Goal: Task Accomplishment & Management: Manage account settings

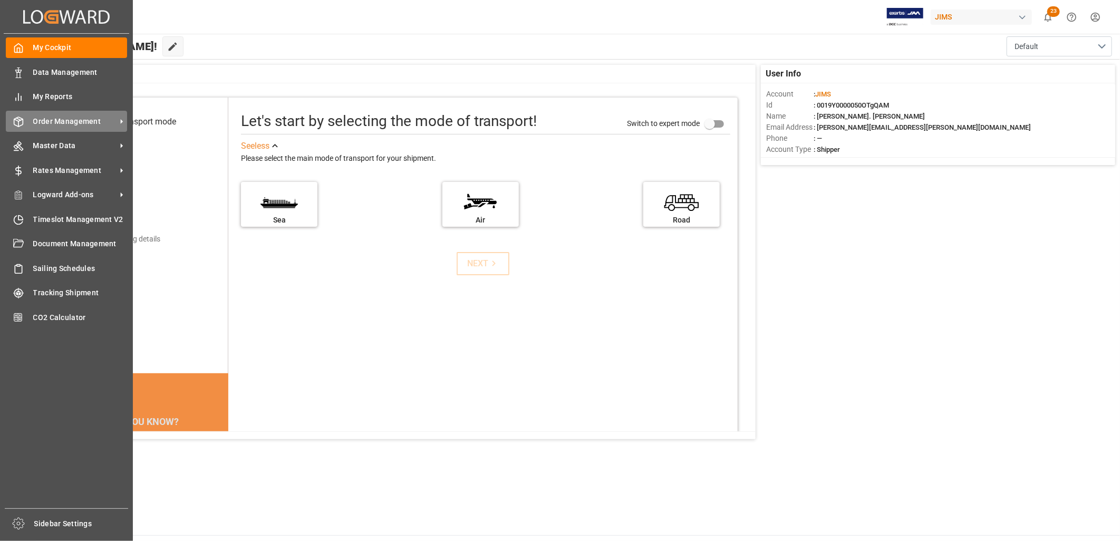
click at [64, 117] on span "Order Management" at bounding box center [74, 121] width 83 height 11
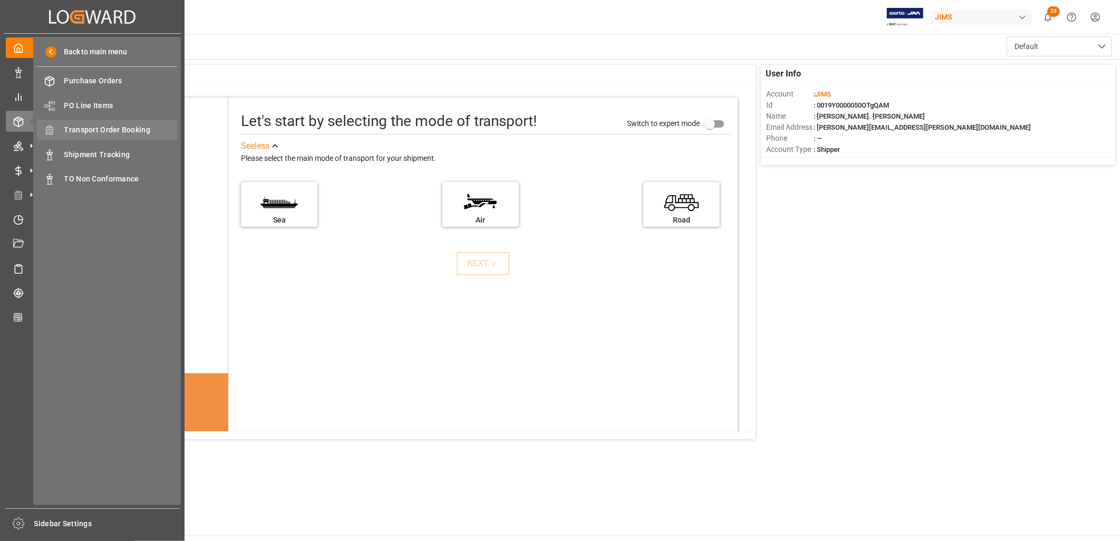
click at [129, 128] on span "Transport Order Booking" at bounding box center [120, 129] width 113 height 11
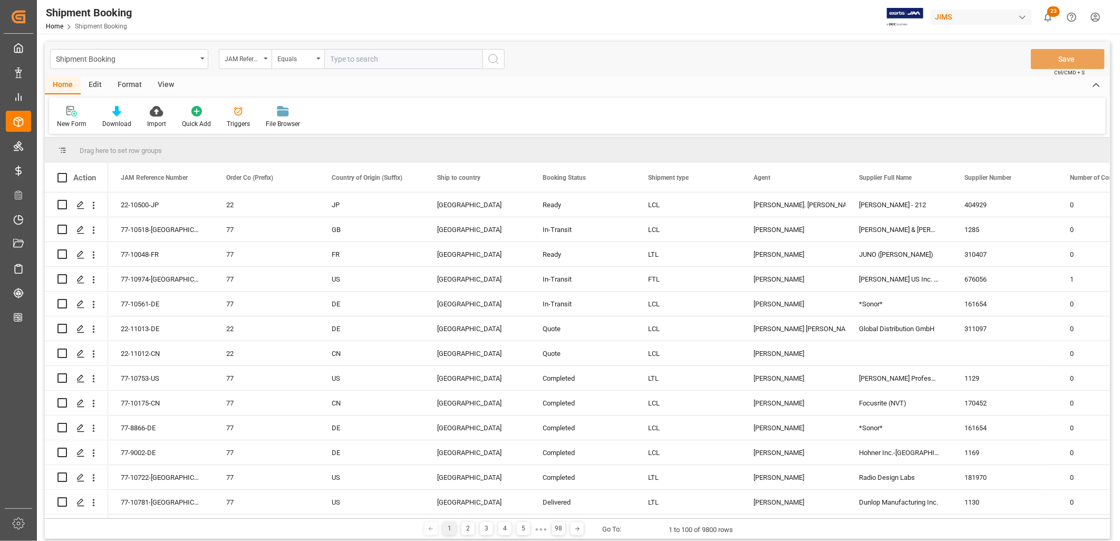
click at [341, 59] on input "text" at bounding box center [403, 59] width 158 height 20
type input "22-9748-ID"
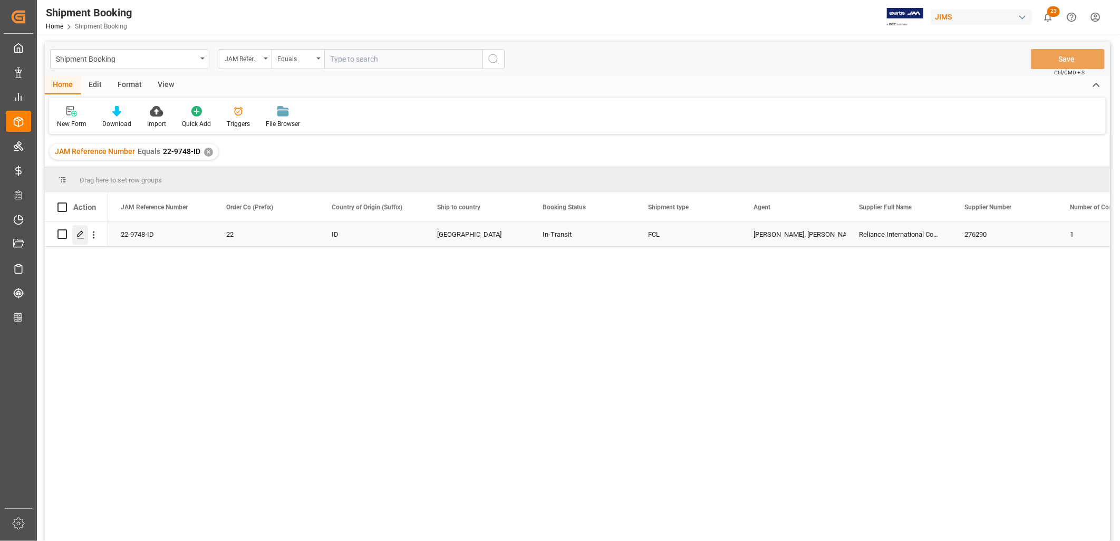
click at [81, 230] on icon "Press SPACE to select this row." at bounding box center [80, 234] width 8 height 8
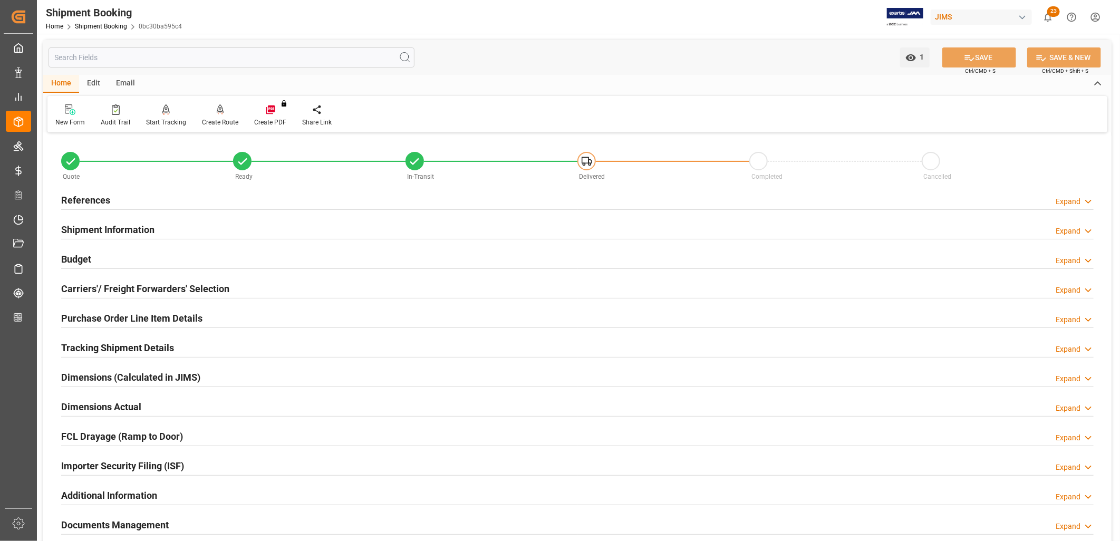
click at [148, 348] on h2 "Tracking Shipment Details" at bounding box center [117, 348] width 113 height 14
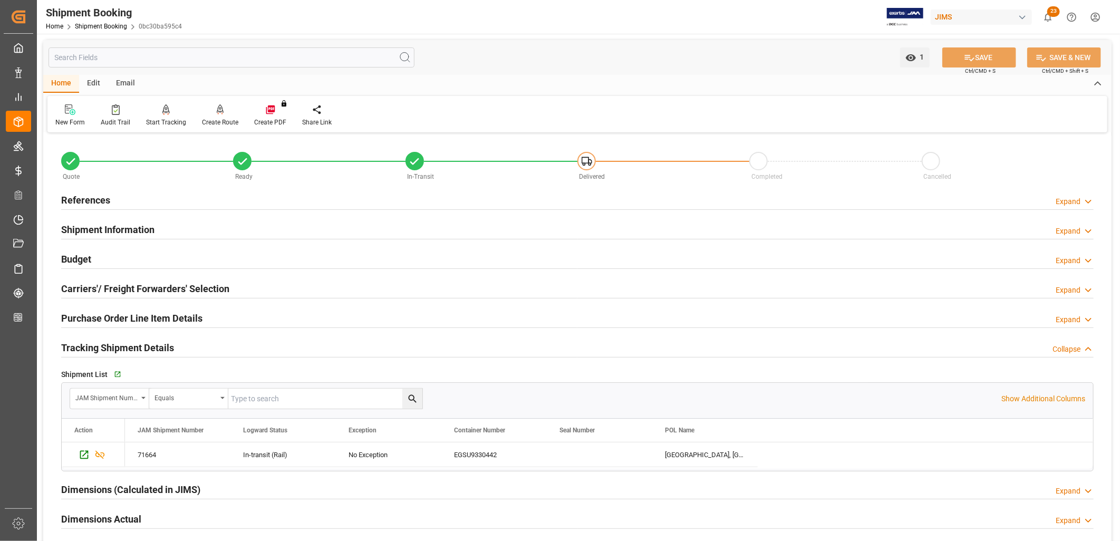
click at [187, 287] on h2 "Carriers'/ Freight Forwarders' Selection" at bounding box center [145, 289] width 168 height 14
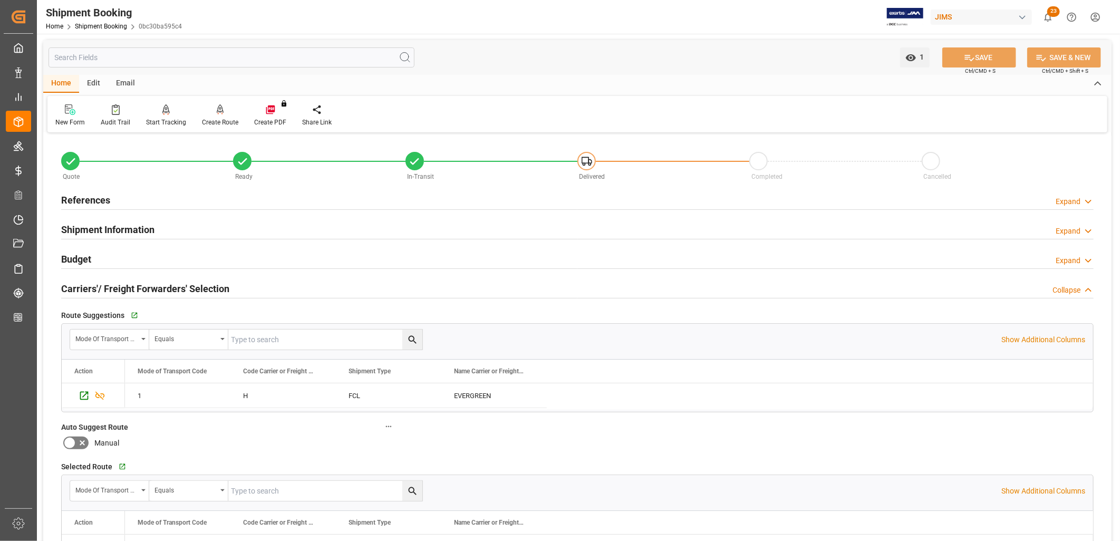
click at [91, 197] on h2 "References" at bounding box center [85, 200] width 49 height 14
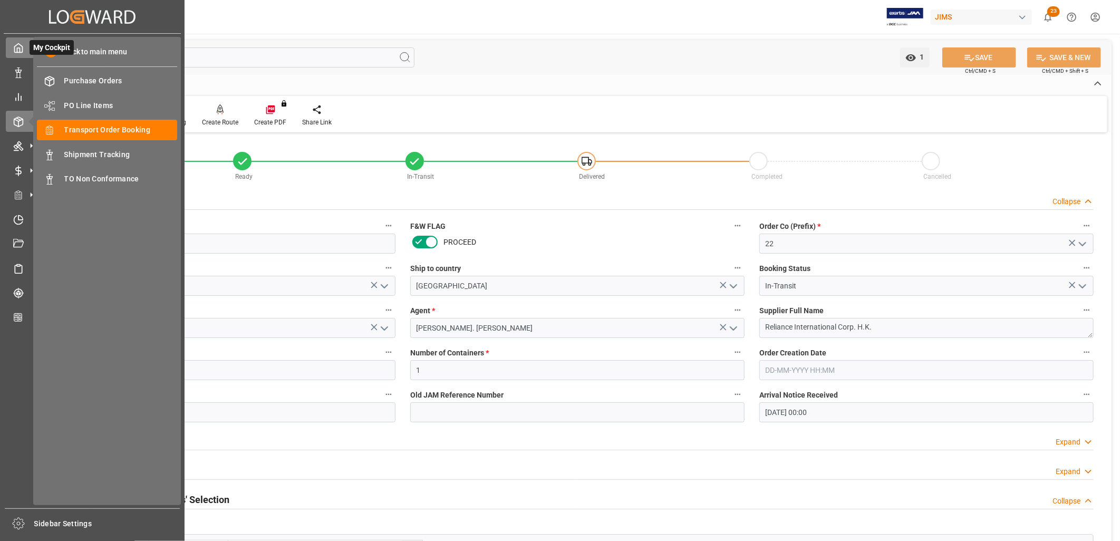
click at [18, 53] on icon at bounding box center [19, 48] width 8 height 9
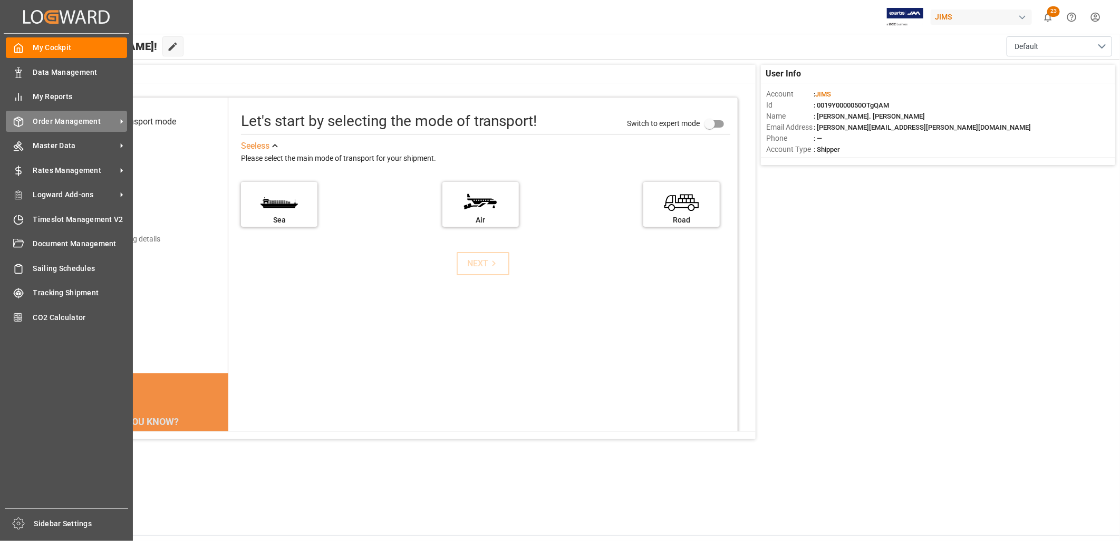
click at [66, 116] on span "Order Management" at bounding box center [74, 121] width 83 height 11
click at [83, 119] on span "Order Management" at bounding box center [74, 121] width 83 height 11
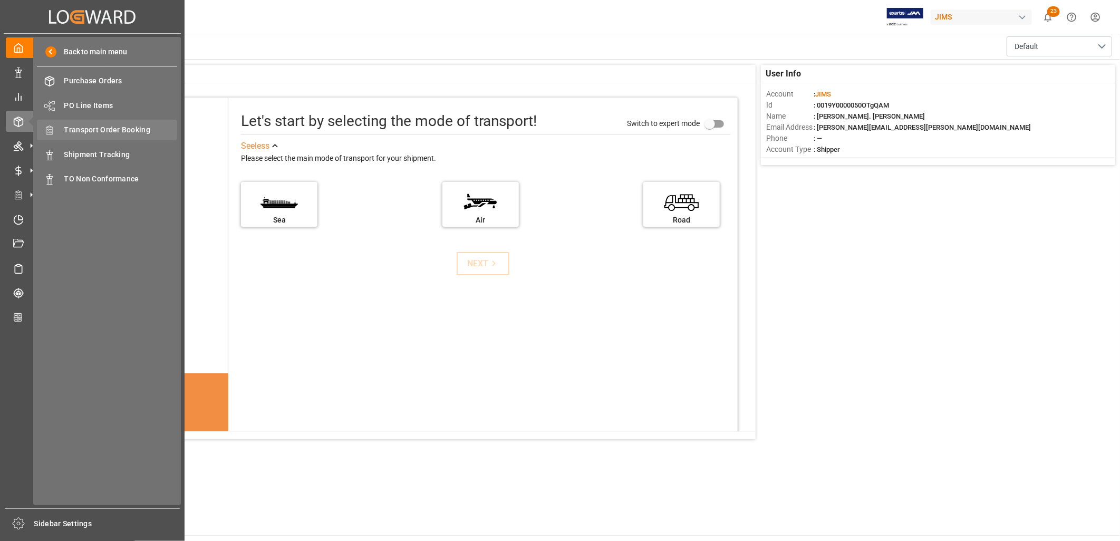
click at [131, 128] on span "Transport Order Booking" at bounding box center [120, 129] width 113 height 11
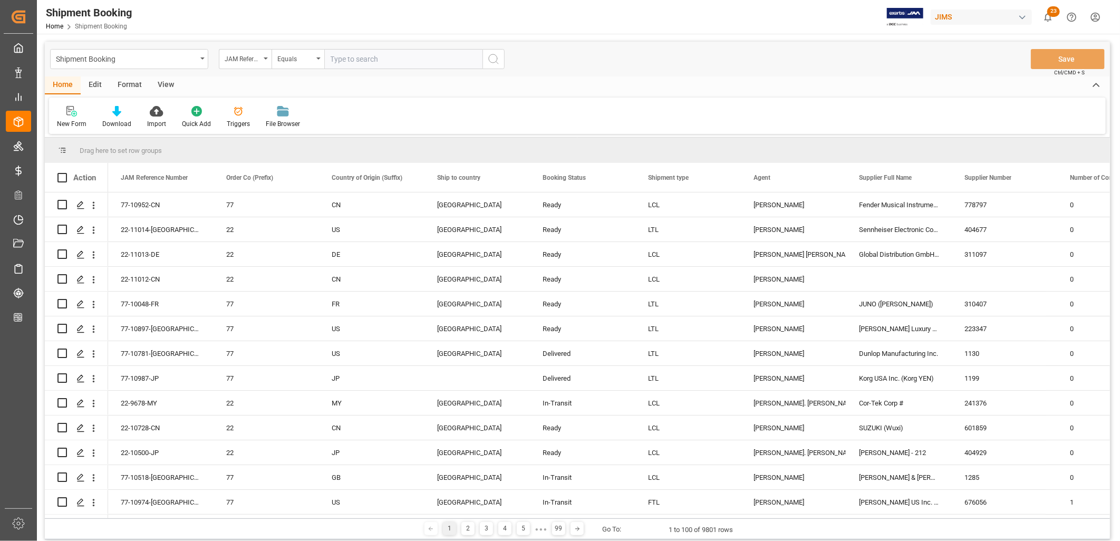
click at [337, 59] on input "text" at bounding box center [403, 59] width 158 height 20
type input "22-10986-ID"
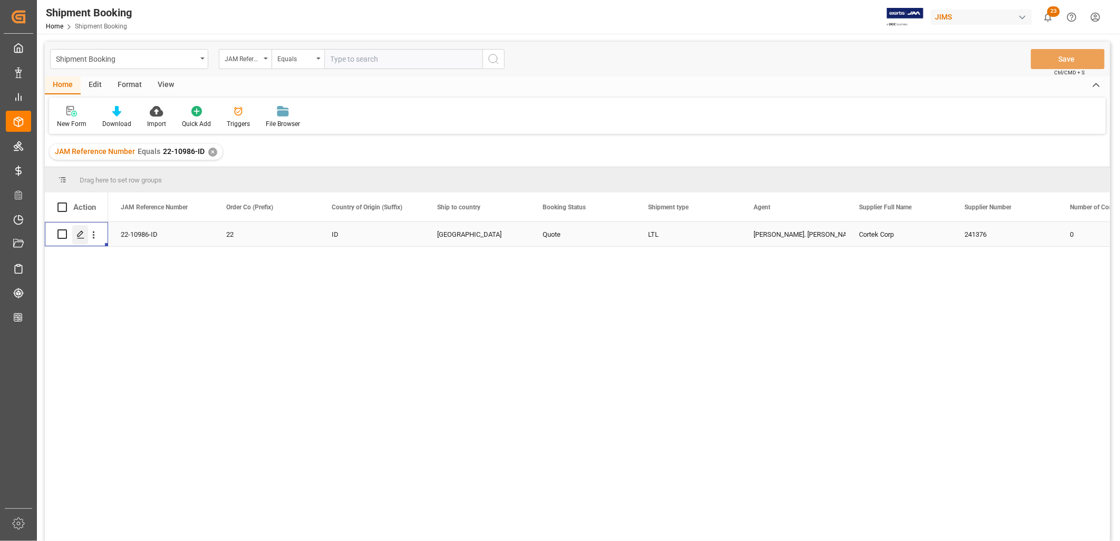
click at [80, 235] on polygon "Press SPACE to select this row." at bounding box center [80, 233] width 5 height 5
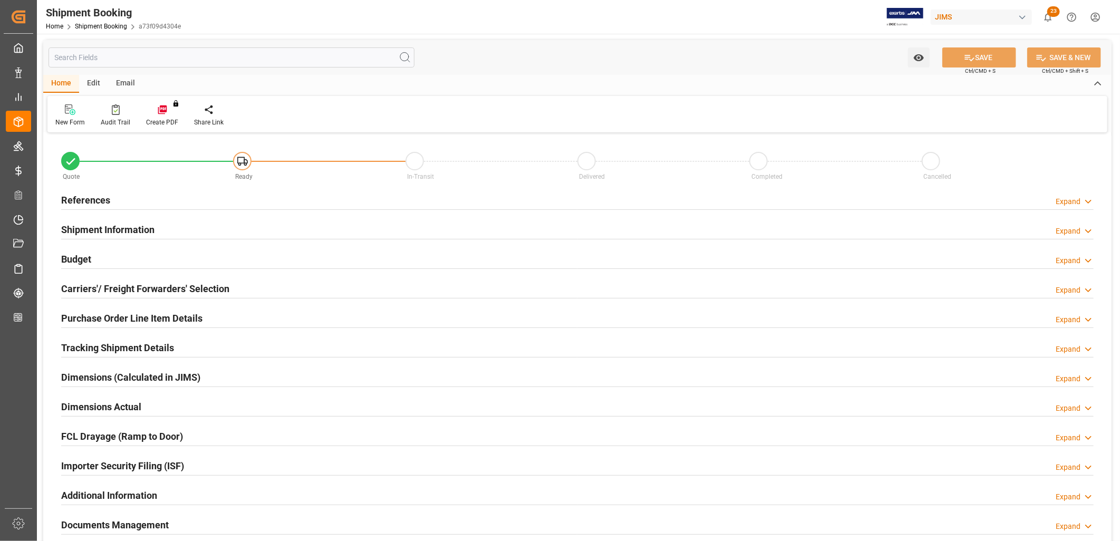
type input "0"
click at [98, 199] on h2 "References" at bounding box center [85, 200] width 49 height 14
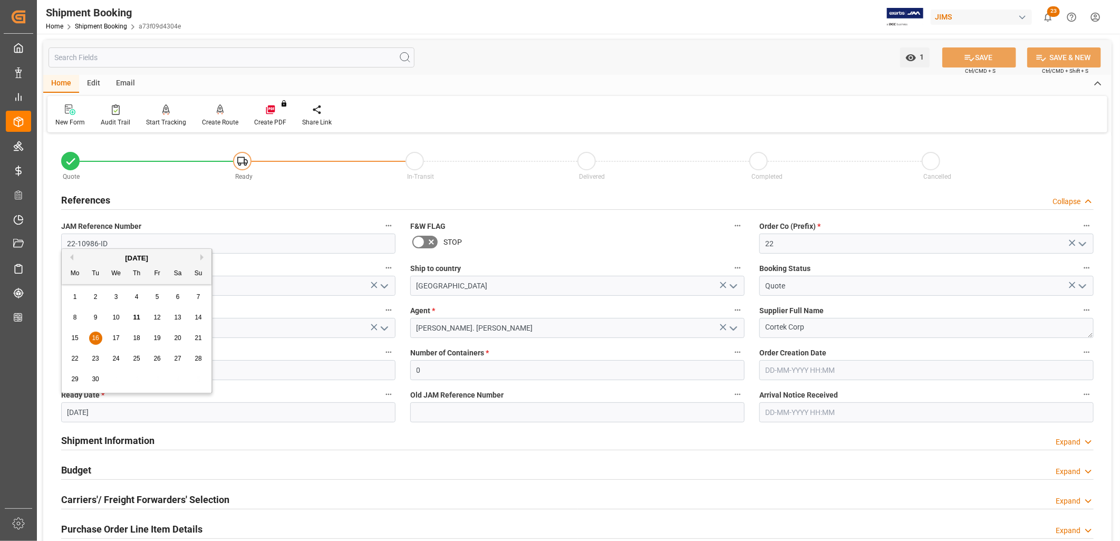
click at [114, 412] on input "16-09-2025" at bounding box center [228, 412] width 334 height 20
click at [178, 318] on span "13" at bounding box center [177, 317] width 7 height 7
type input "13-09-2025"
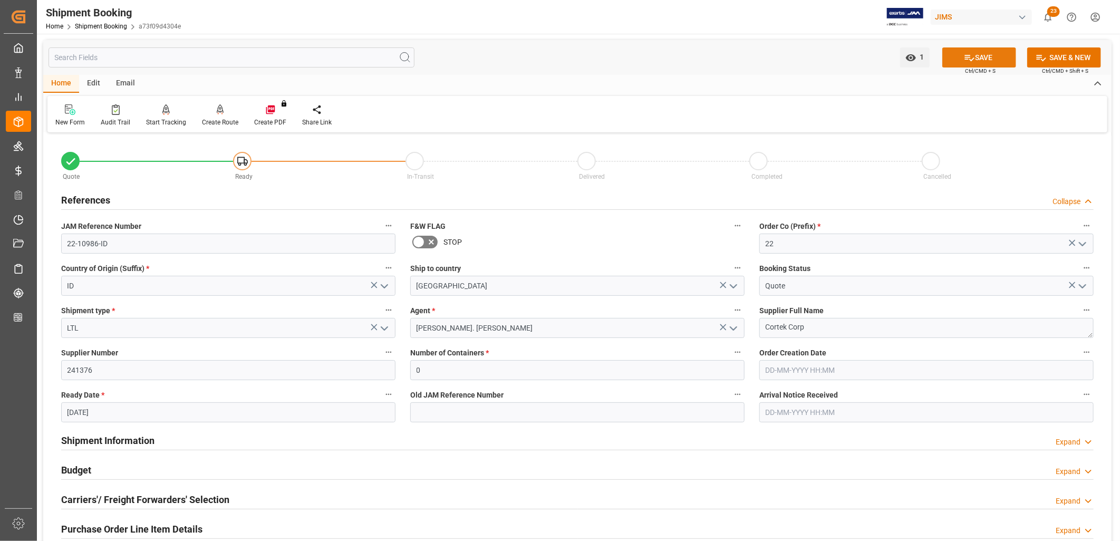
click at [988, 54] on button "SAVE" at bounding box center [979, 57] width 74 height 20
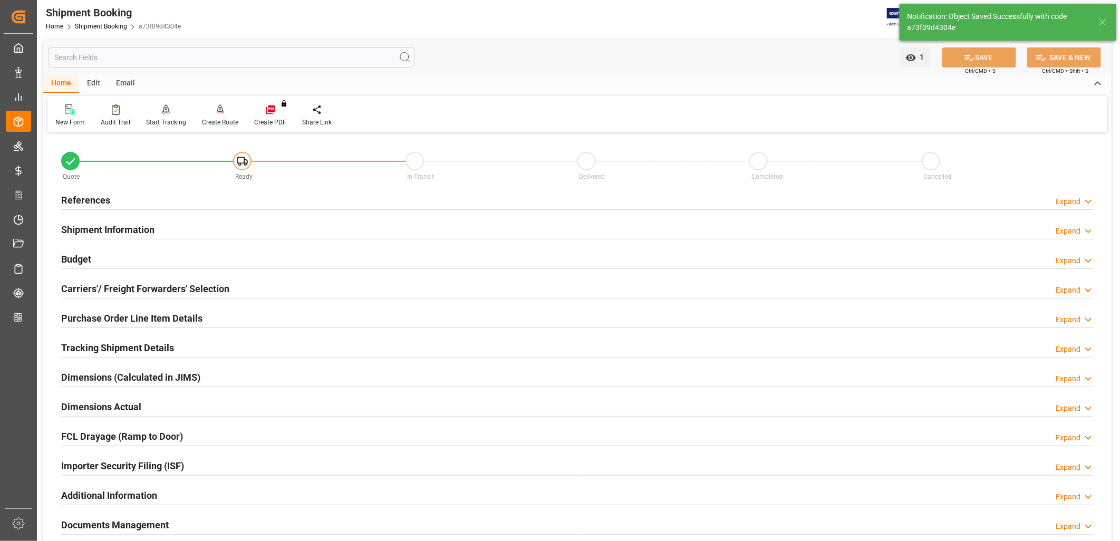
click at [86, 468] on h2 "Importer Security Filing (ISF)" at bounding box center [122, 466] width 123 height 14
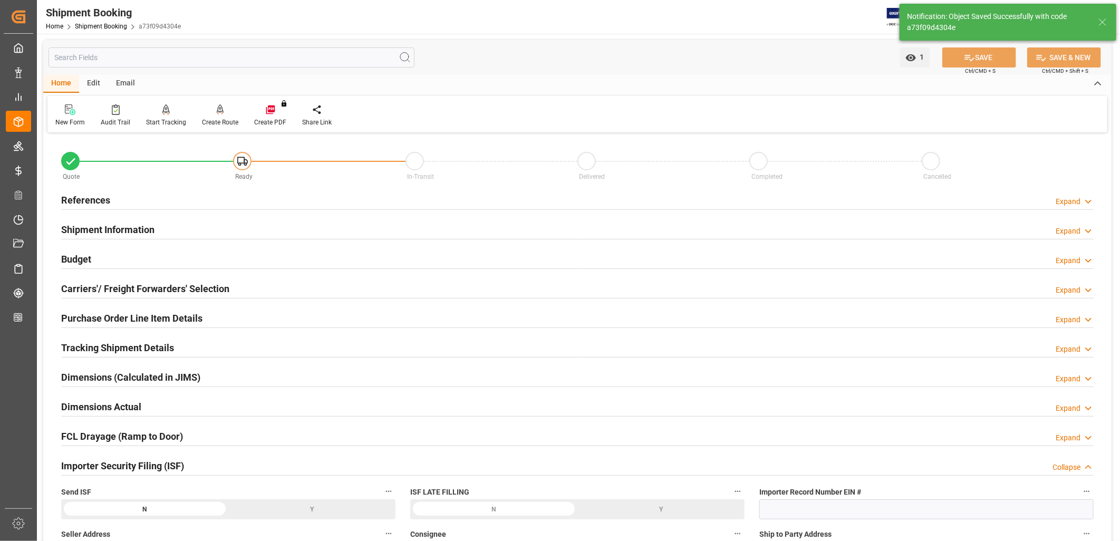
click at [84, 259] on h2 "Budget" at bounding box center [76, 259] width 30 height 14
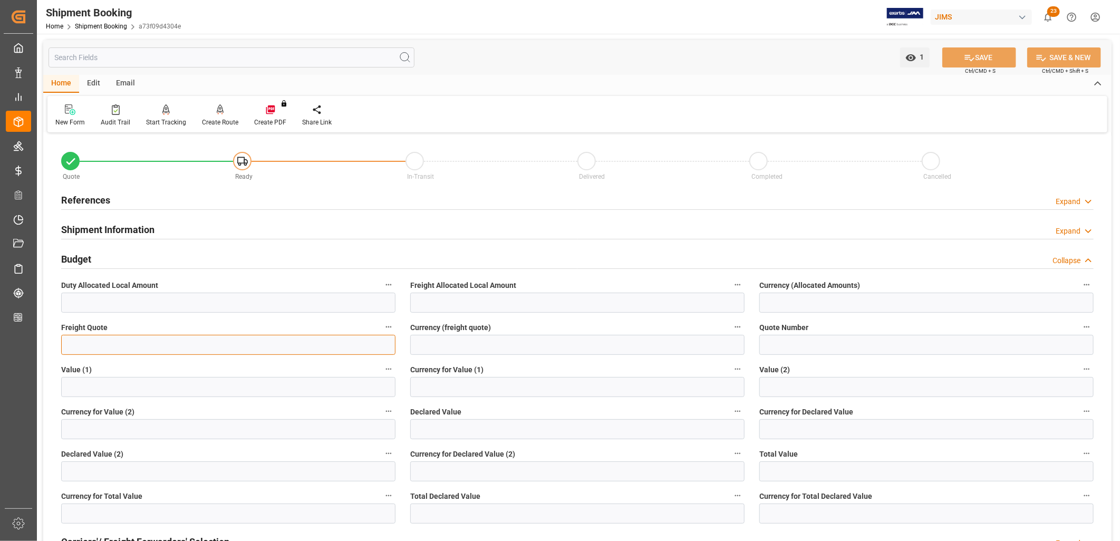
click at [91, 346] on input "text" at bounding box center [228, 345] width 334 height 20
type input "1400.00"
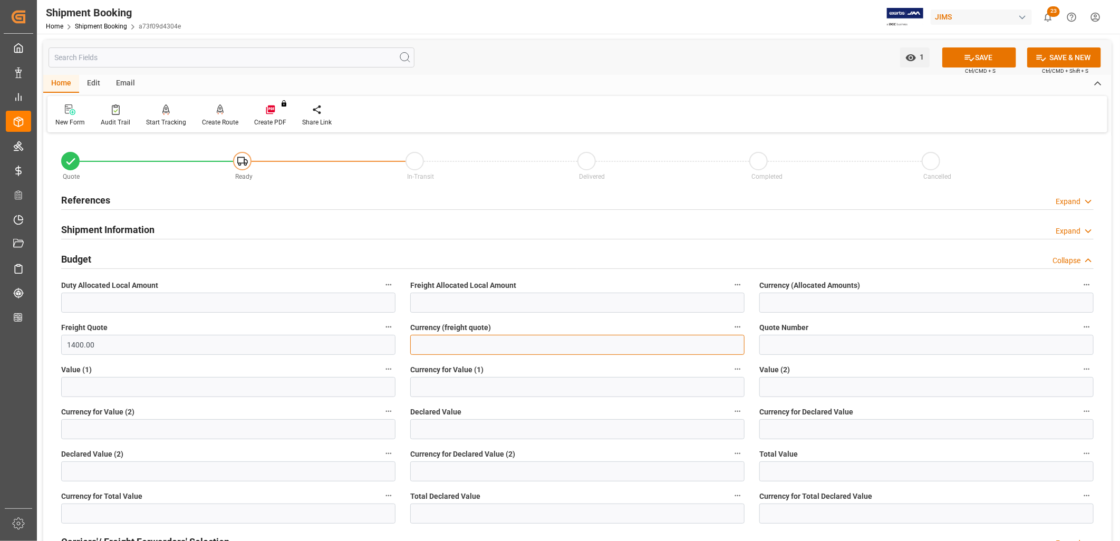
click at [441, 344] on input at bounding box center [577, 345] width 334 height 20
type input "US$"
click at [82, 392] on input "text" at bounding box center [228, 387] width 334 height 20
type input "8730.72"
click at [429, 381] on input at bounding box center [577, 387] width 334 height 20
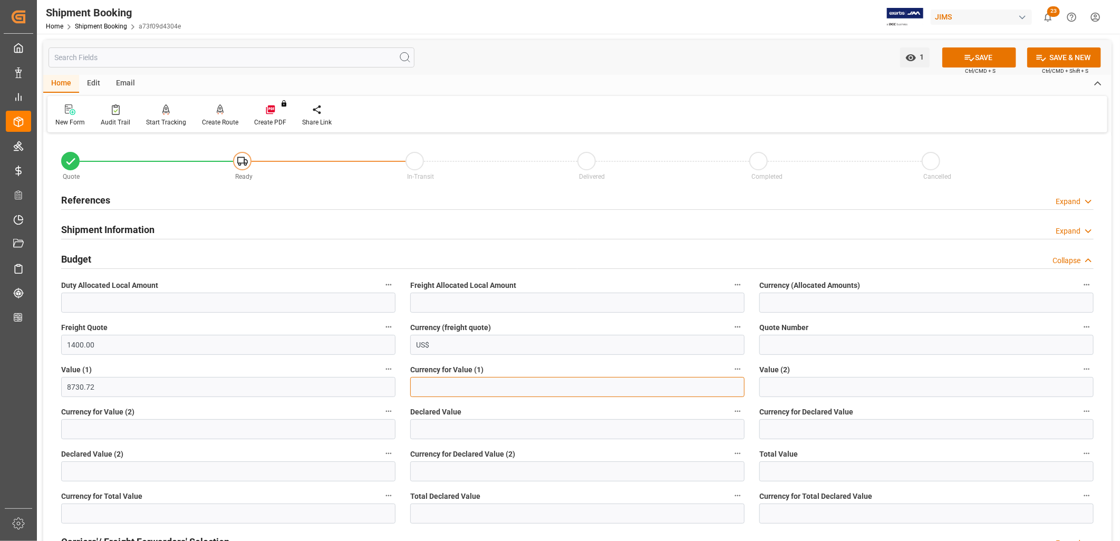
type input "USD"
click at [982, 54] on button "SAVE" at bounding box center [979, 57] width 74 height 20
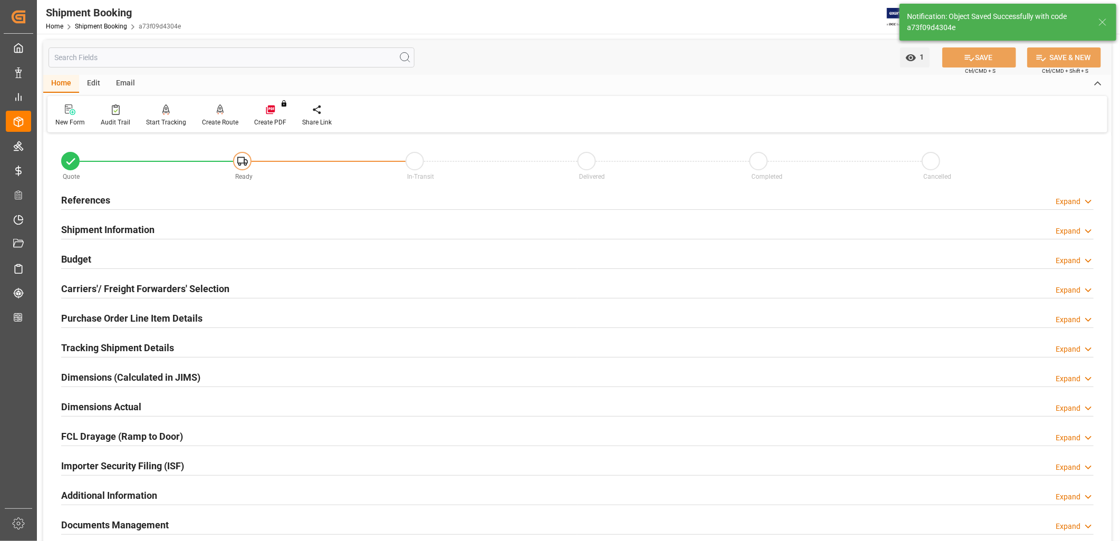
click at [202, 288] on h2 "Carriers'/ Freight Forwarders' Selection" at bounding box center [145, 289] width 168 height 14
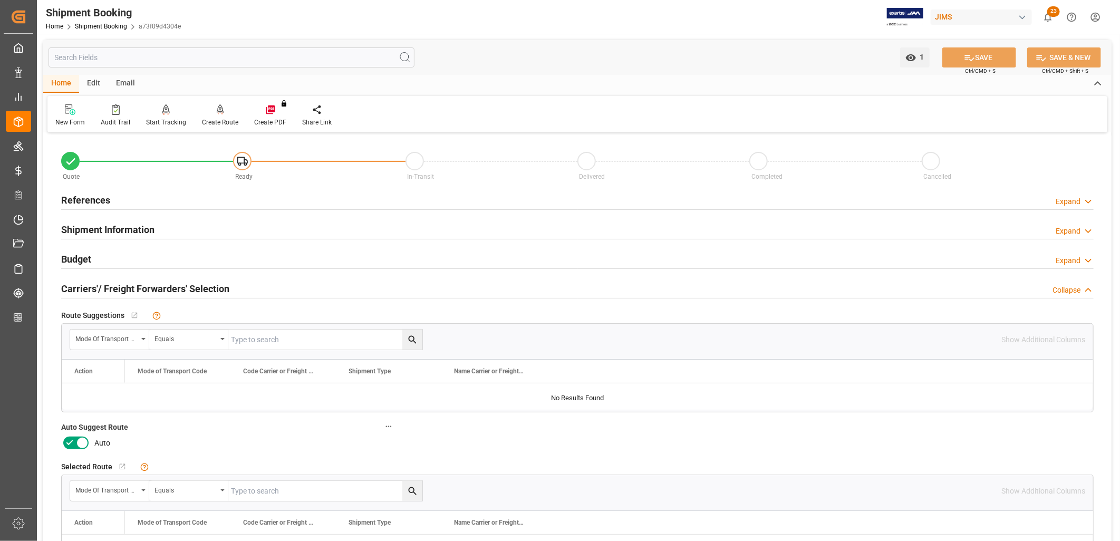
click at [80, 441] on icon at bounding box center [82, 443] width 5 height 5
click at [0, 0] on input "checkbox" at bounding box center [0, 0] width 0 height 0
click at [981, 56] on button "SAVE" at bounding box center [979, 57] width 74 height 20
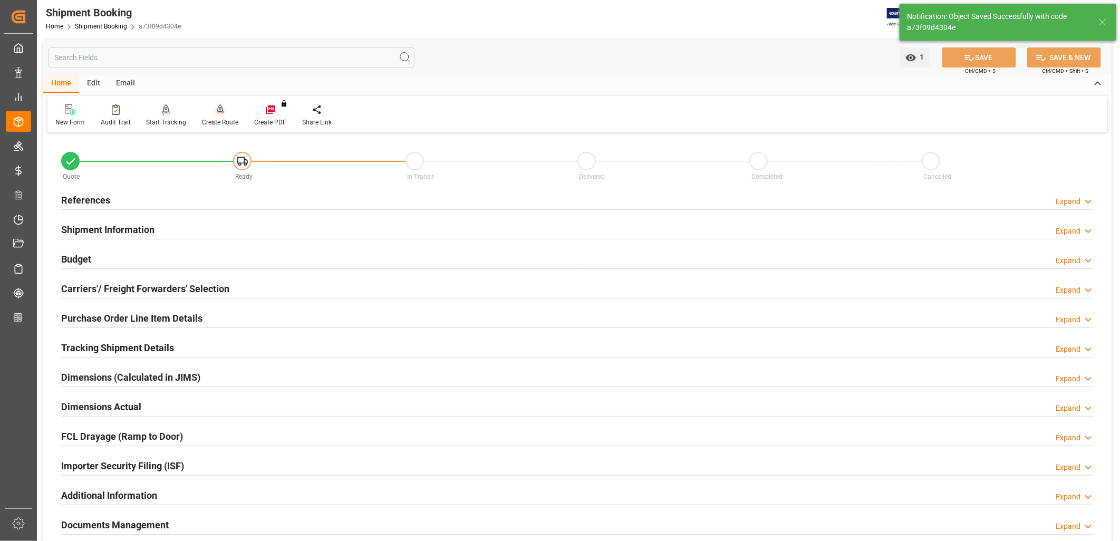
click at [217, 111] on icon at bounding box center [220, 108] width 7 height 9
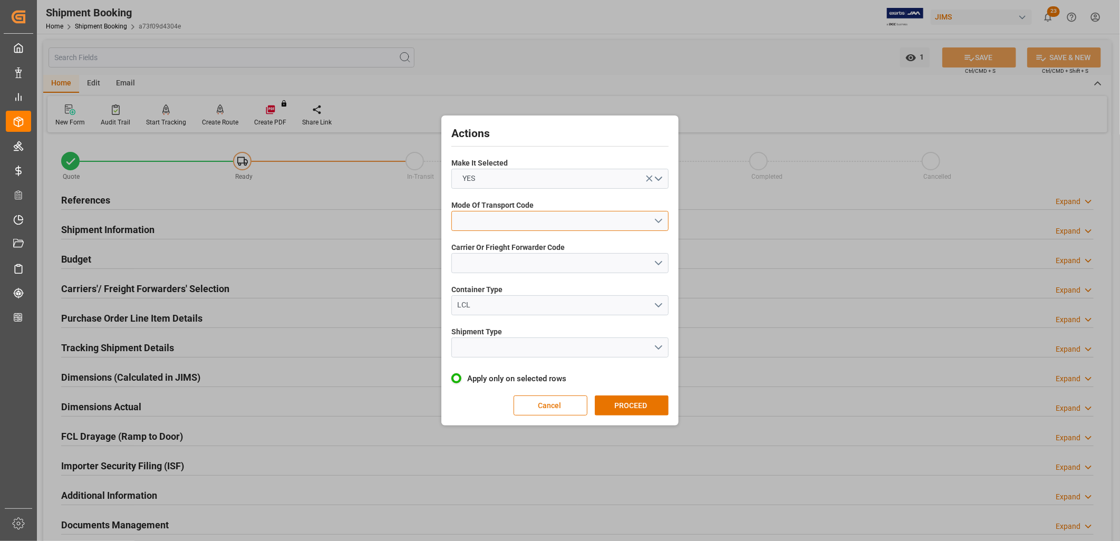
click at [659, 217] on button "open menu" at bounding box center [559, 221] width 217 height 20
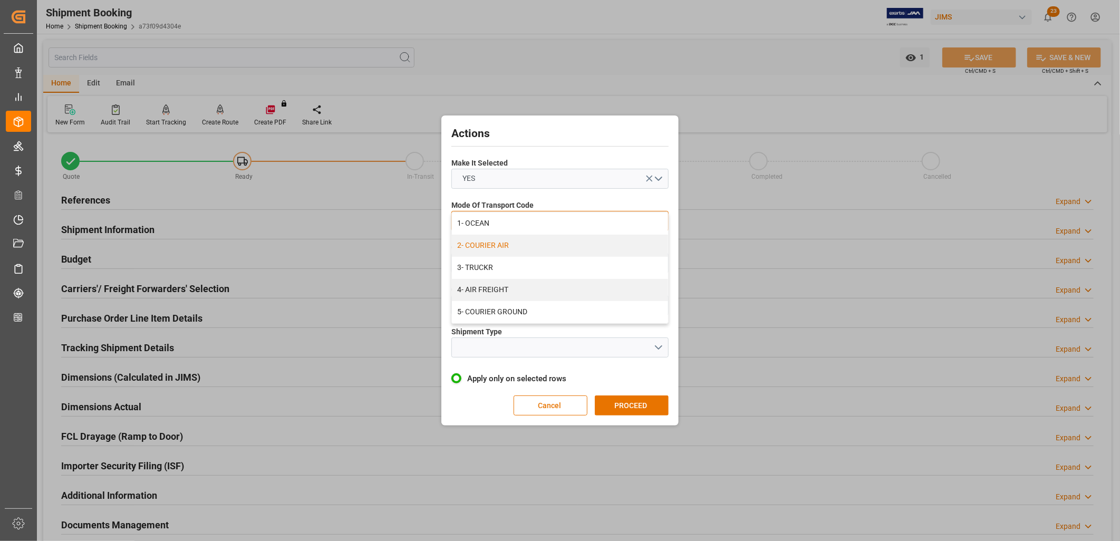
click at [509, 243] on div "2- COURIER AIR" at bounding box center [560, 246] width 216 height 22
click at [661, 260] on button "open menu" at bounding box center [559, 263] width 217 height 20
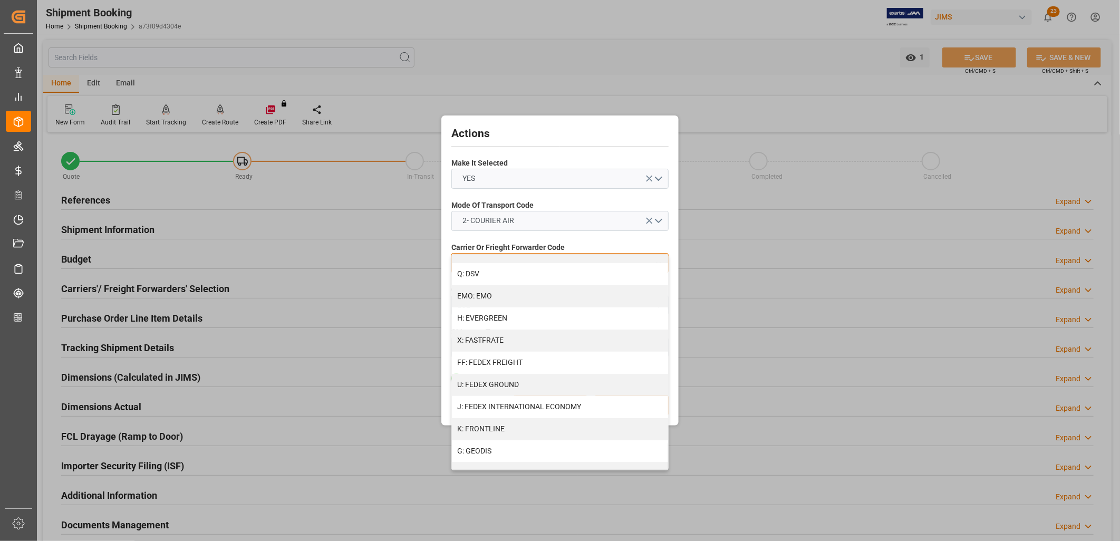
scroll to position [234, 0]
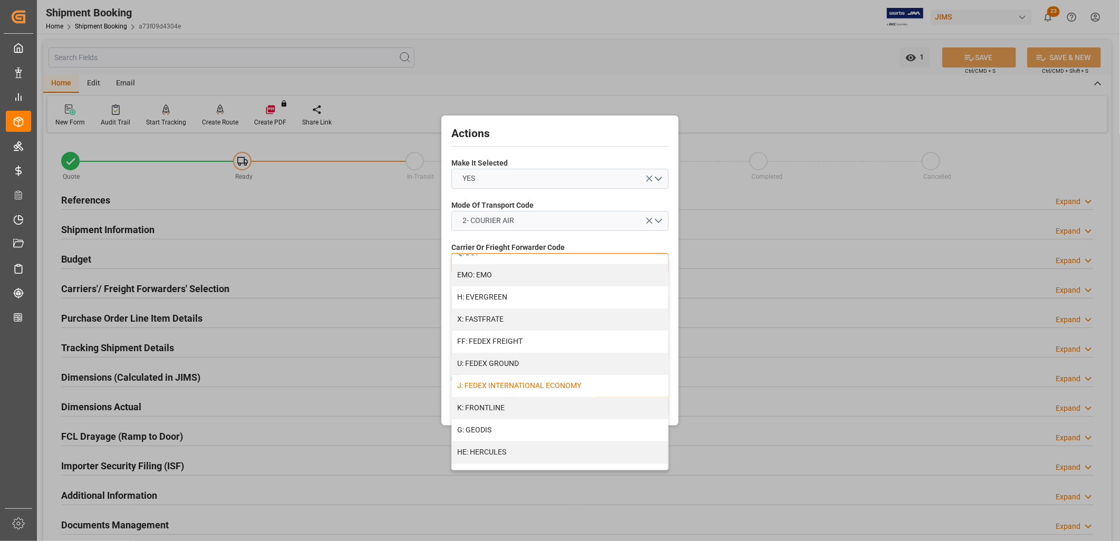
click at [538, 383] on div "J: FEDEX INTERNATIONAL ECONOMY" at bounding box center [560, 386] width 216 height 22
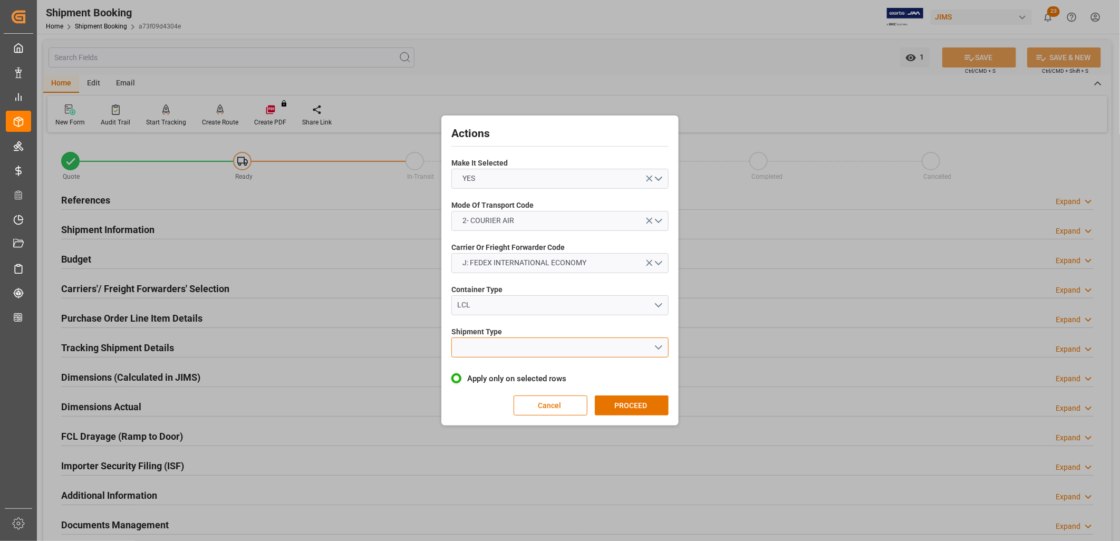
click at [662, 344] on button "open menu" at bounding box center [559, 347] width 217 height 20
click at [471, 370] on div "LCL" at bounding box center [560, 372] width 216 height 22
click at [620, 402] on button "PROCEED" at bounding box center [632, 405] width 74 height 20
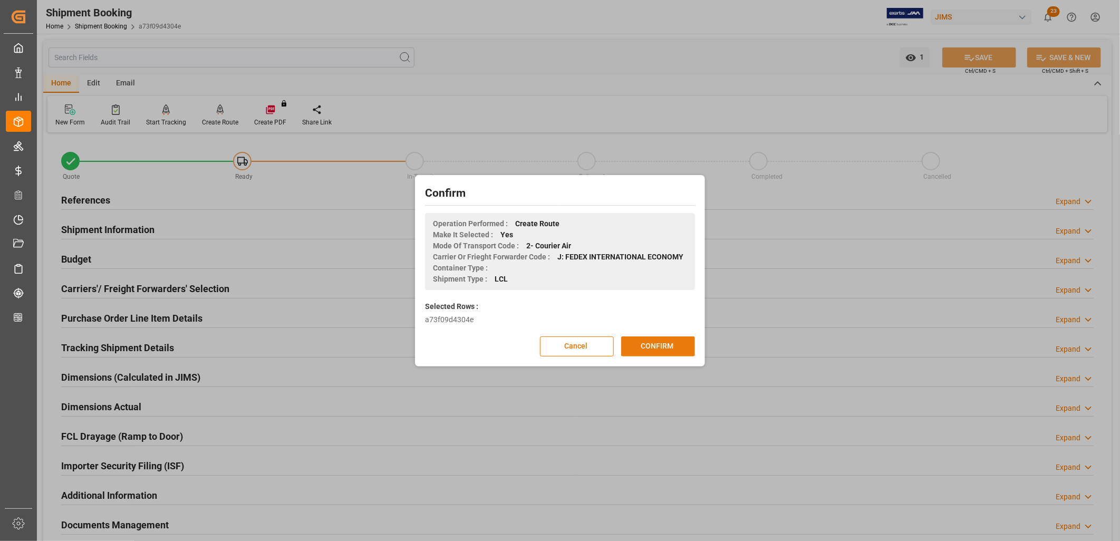
click at [665, 344] on button "CONFIRM" at bounding box center [658, 346] width 74 height 20
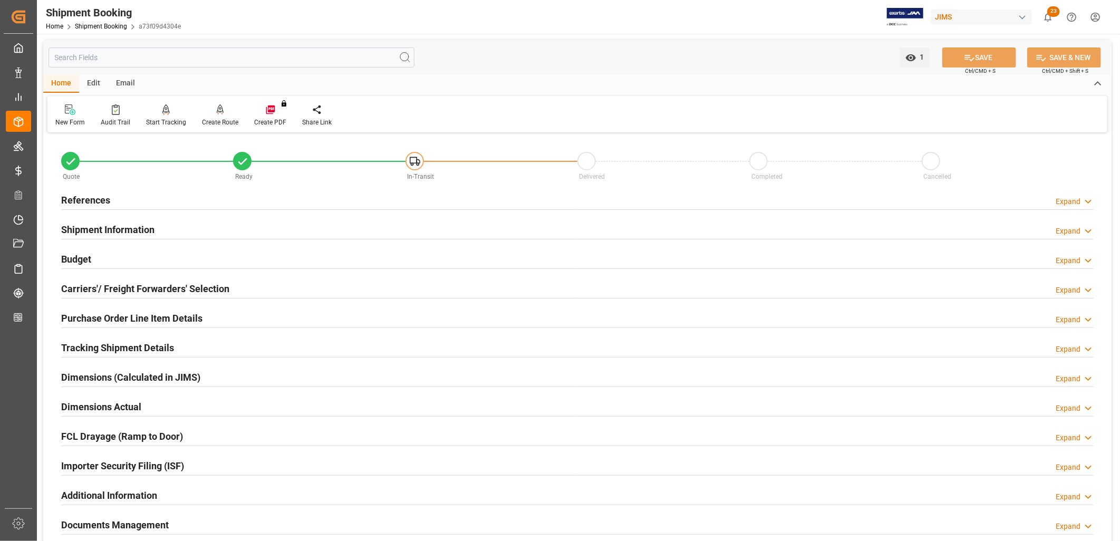
click at [98, 201] on h2 "References" at bounding box center [85, 200] width 49 height 14
type input "0"
type input "[DATE]"
click at [88, 197] on h2 "References" at bounding box center [85, 200] width 49 height 14
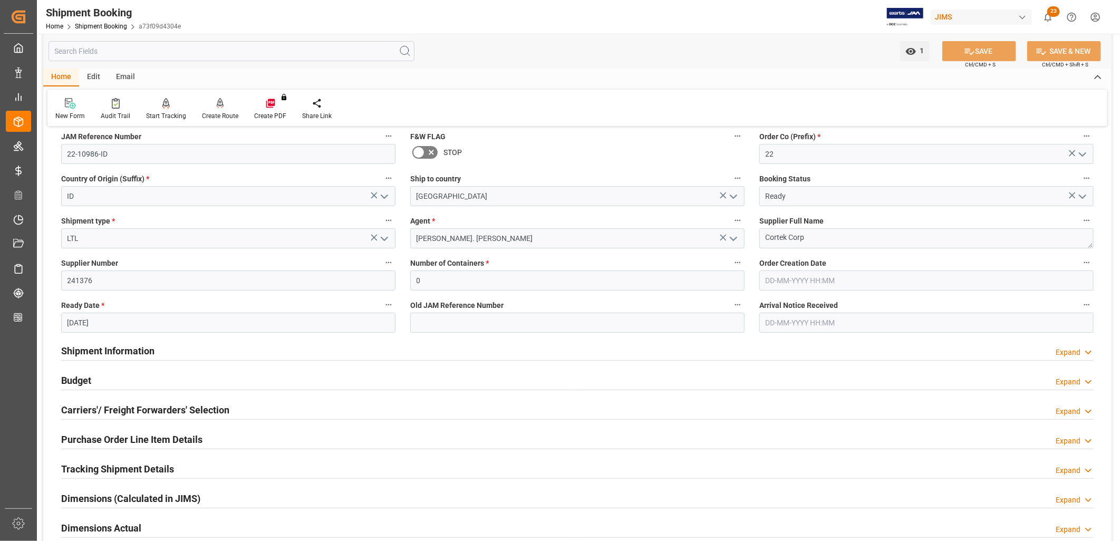
scroll to position [117, 0]
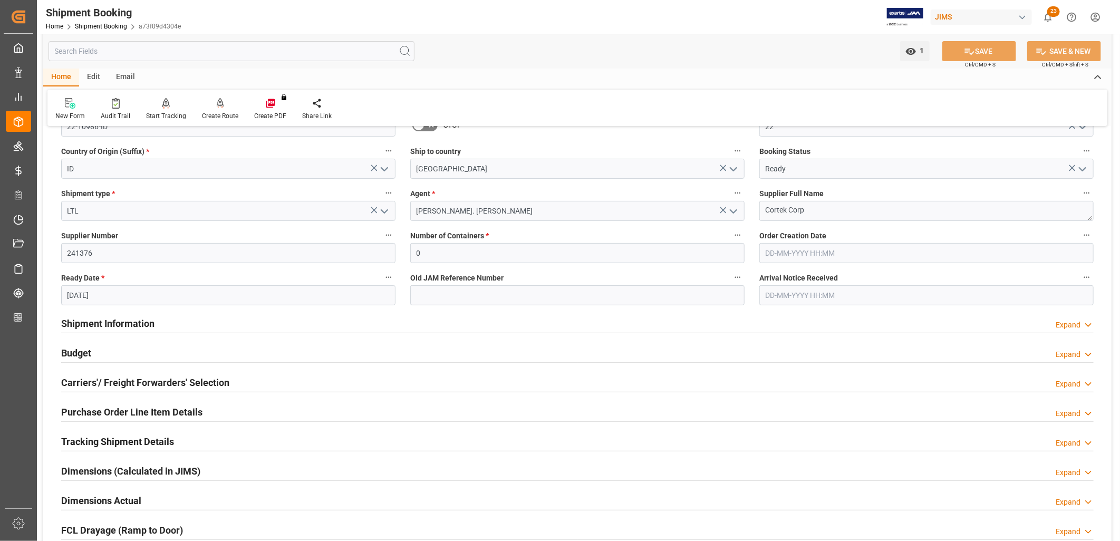
click at [140, 441] on h2 "Tracking Shipment Details" at bounding box center [117, 441] width 113 height 14
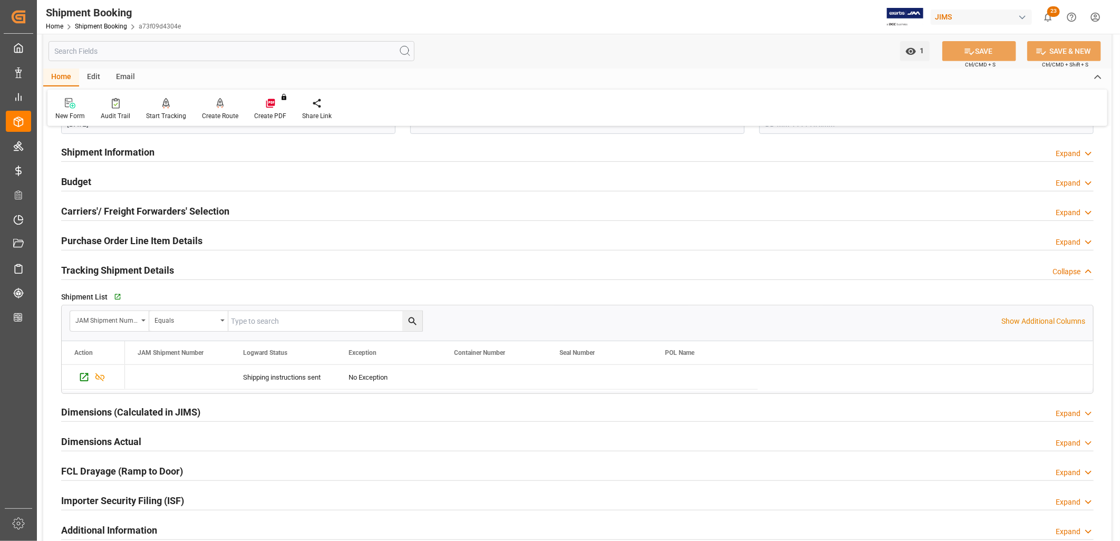
scroll to position [293, 0]
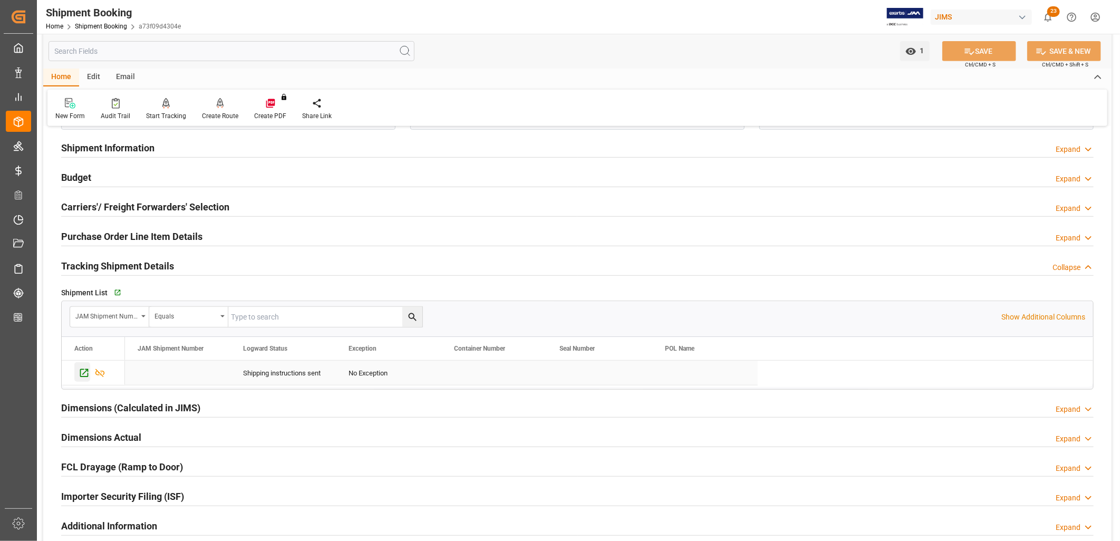
click at [81, 375] on icon "Press SPACE to select this row." at bounding box center [84, 373] width 11 height 11
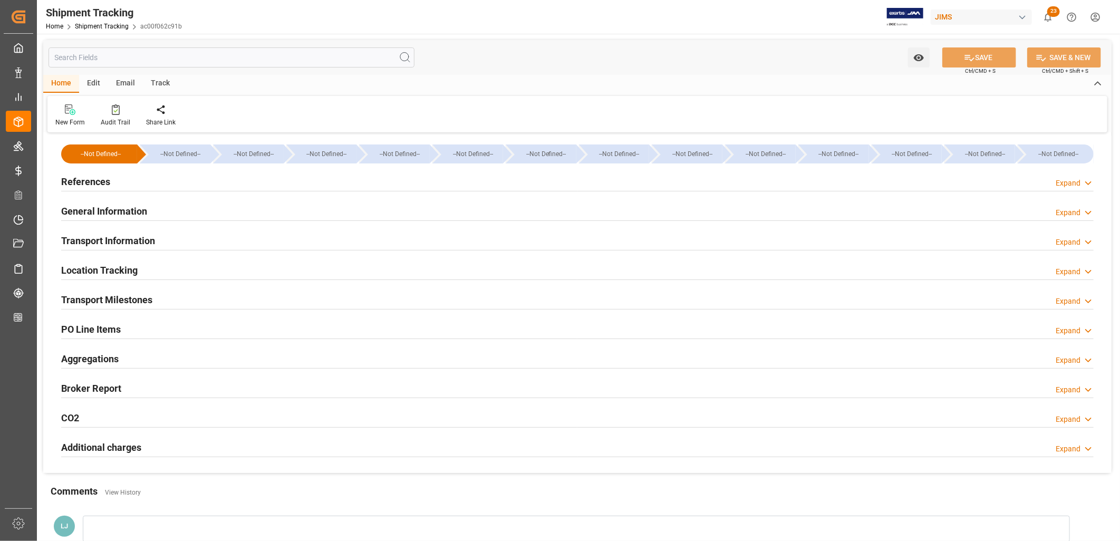
type input "[DATE]"
click at [82, 177] on h2 "References" at bounding box center [85, 182] width 49 height 14
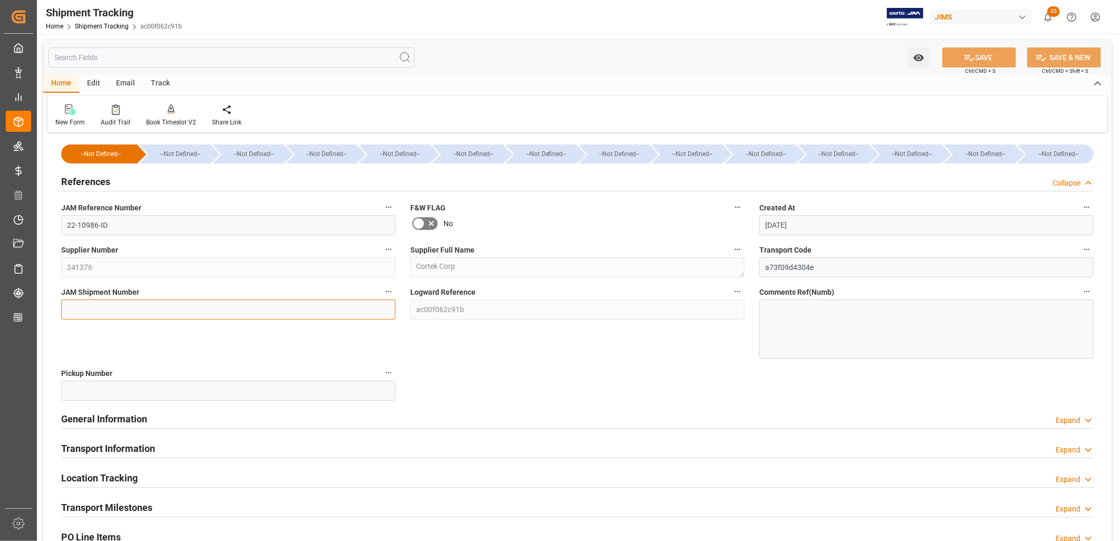
click at [108, 304] on input at bounding box center [228, 309] width 334 height 20
type input "72983"
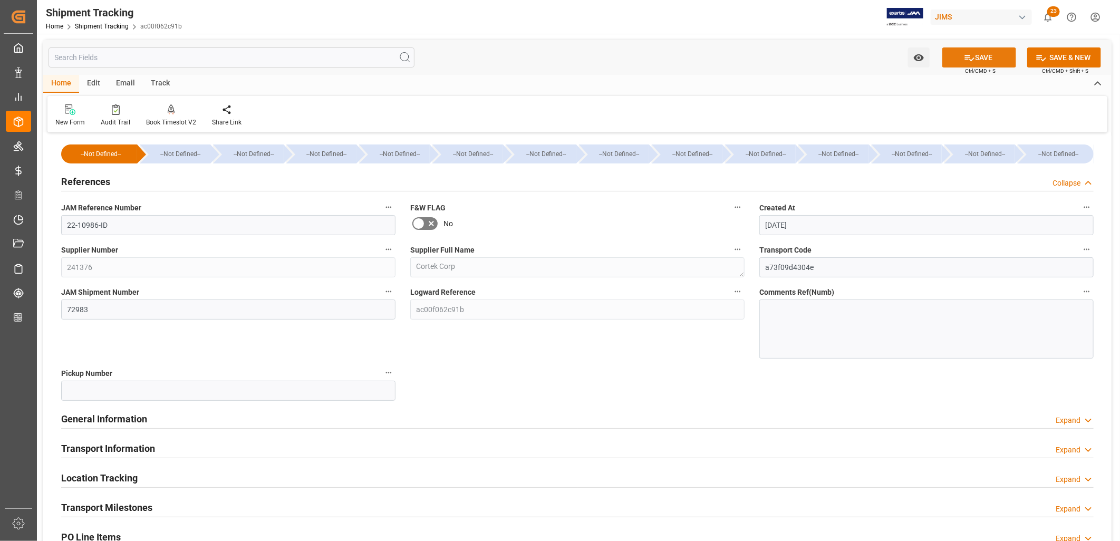
click at [978, 58] on button "SAVE" at bounding box center [979, 57] width 74 height 20
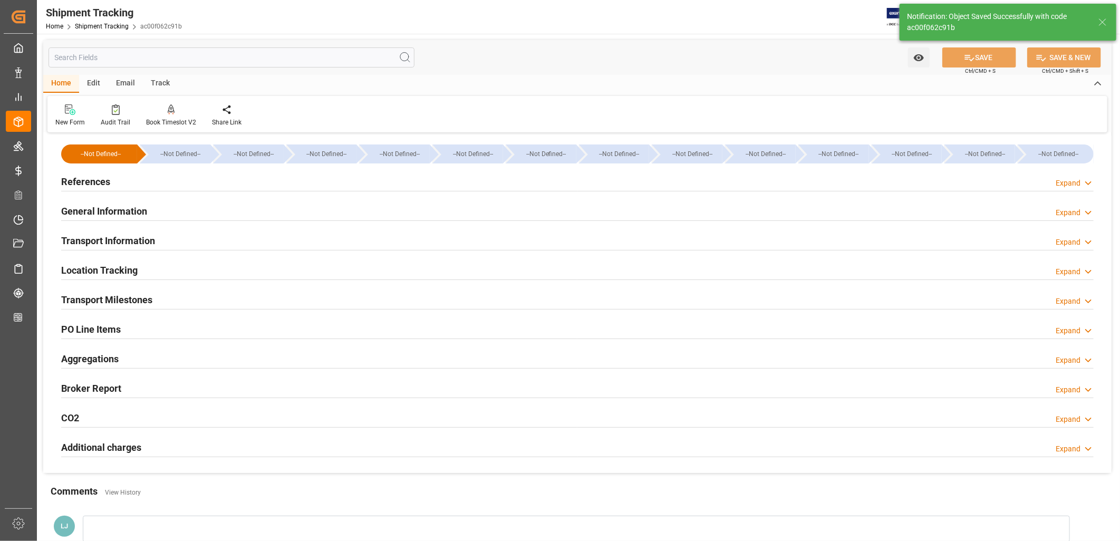
click at [133, 297] on h2 "Transport Milestones" at bounding box center [106, 300] width 91 height 14
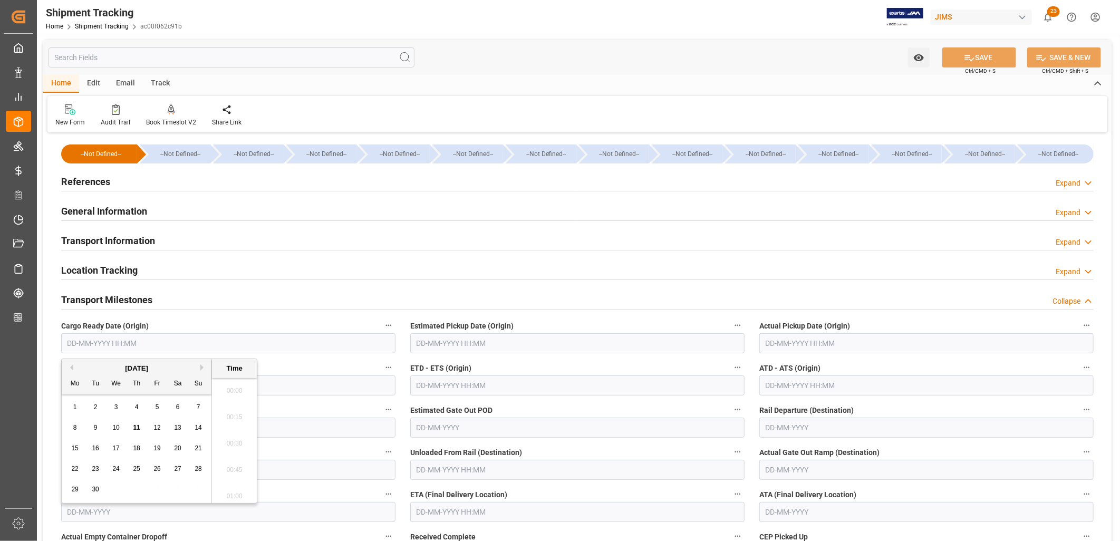
click at [100, 342] on input "text" at bounding box center [228, 343] width 334 height 20
click at [74, 399] on div "1 2 3 4 5 6 7" at bounding box center [137, 407] width 144 height 21
click at [160, 427] on span "12" at bounding box center [156, 427] width 7 height 7
type input "[DATE] 00:00"
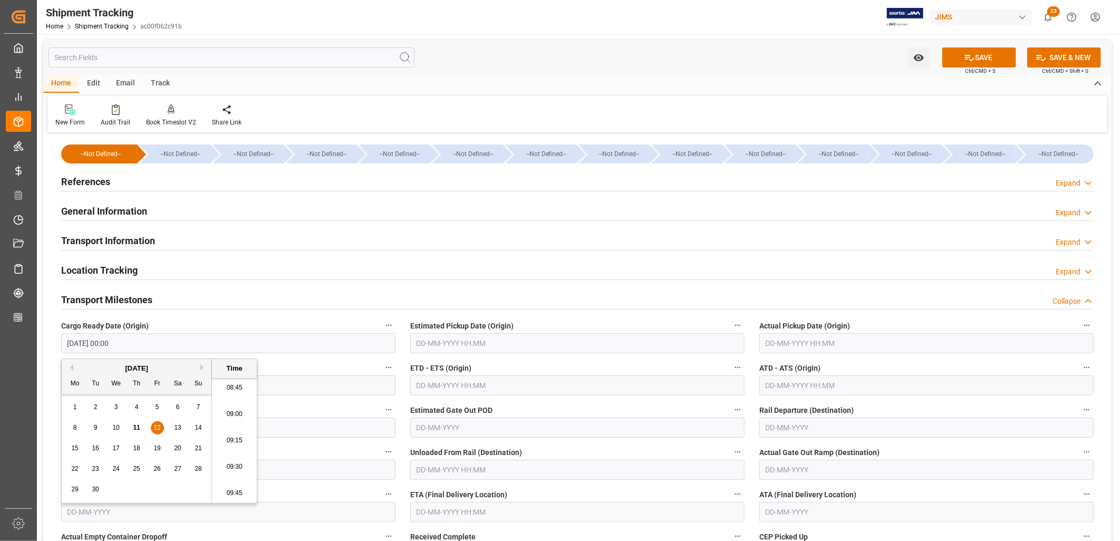
click at [469, 350] on input "text" at bounding box center [577, 343] width 334 height 20
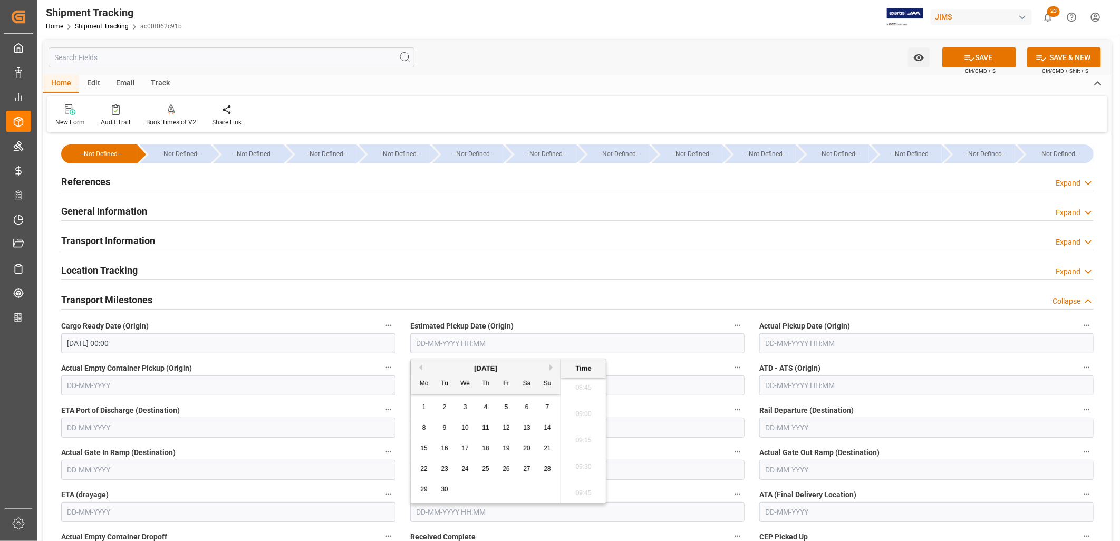
click at [430, 417] on div "1 2 3 4 5 6 7" at bounding box center [486, 407] width 144 height 21
click at [510, 426] on div "12" at bounding box center [506, 428] width 13 height 13
type input "[DATE] 00:00"
click at [731, 469] on input "text" at bounding box center [577, 470] width 334 height 20
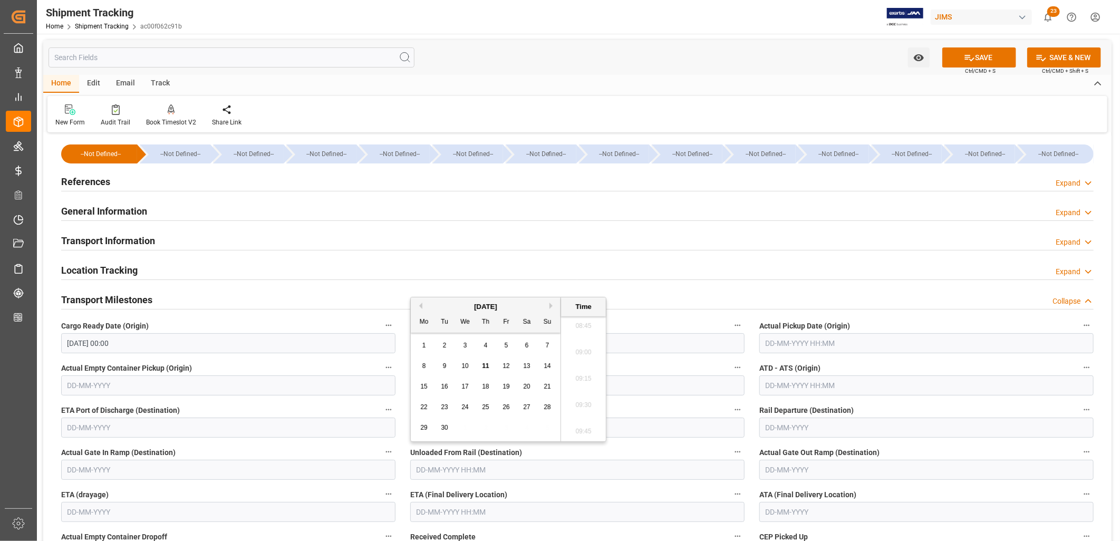
scroll to position [59, 0]
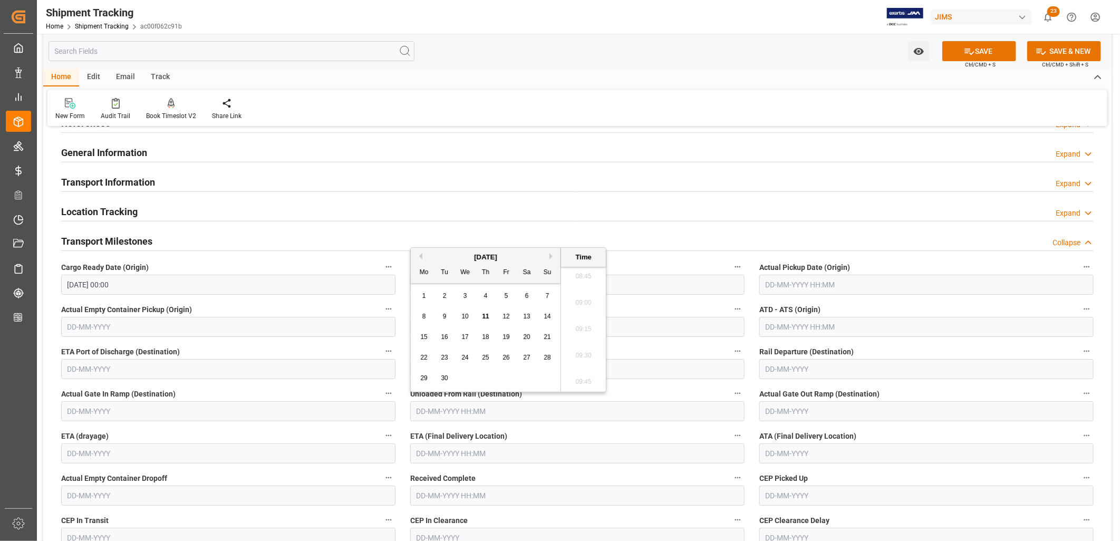
click at [426, 451] on input "text" at bounding box center [577, 453] width 334 height 20
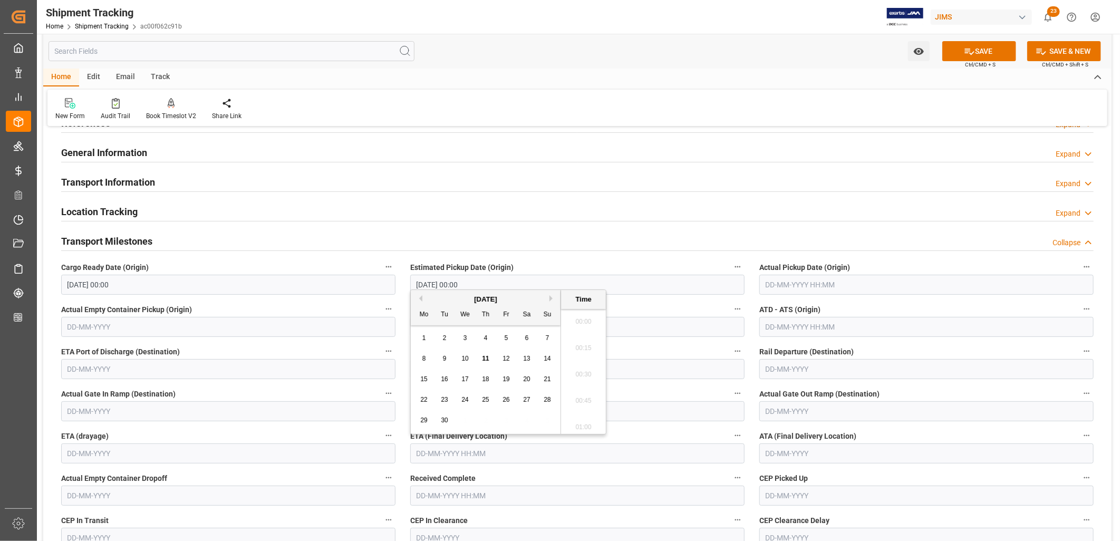
scroll to position [926, 0]
click at [429, 359] on div "8" at bounding box center [424, 359] width 13 height 13
click at [419, 398] on div "22" at bounding box center [424, 400] width 13 height 13
type input "[DATE] 00:00"
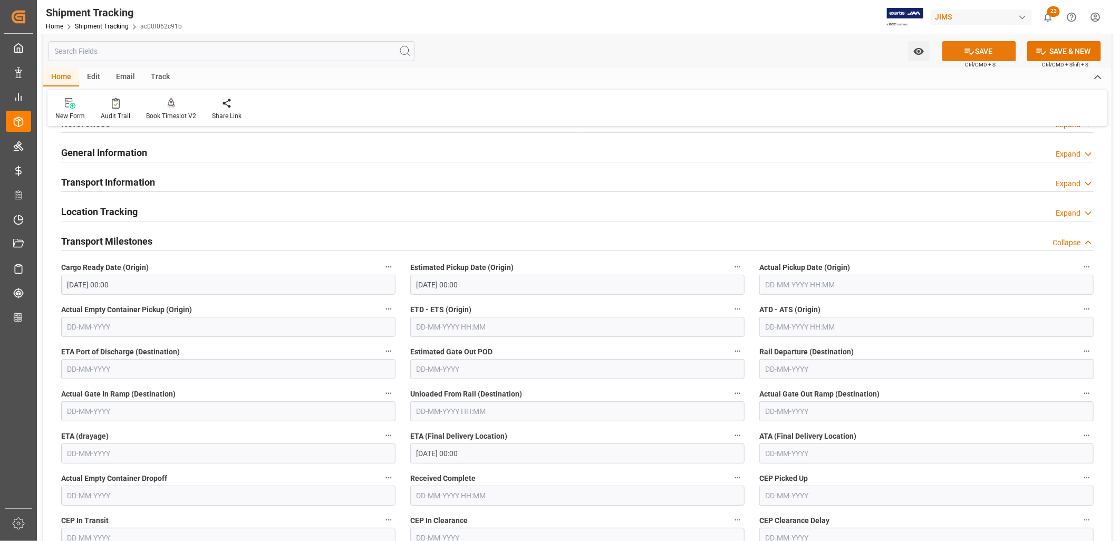
click at [987, 46] on button "SAVE" at bounding box center [979, 51] width 74 height 20
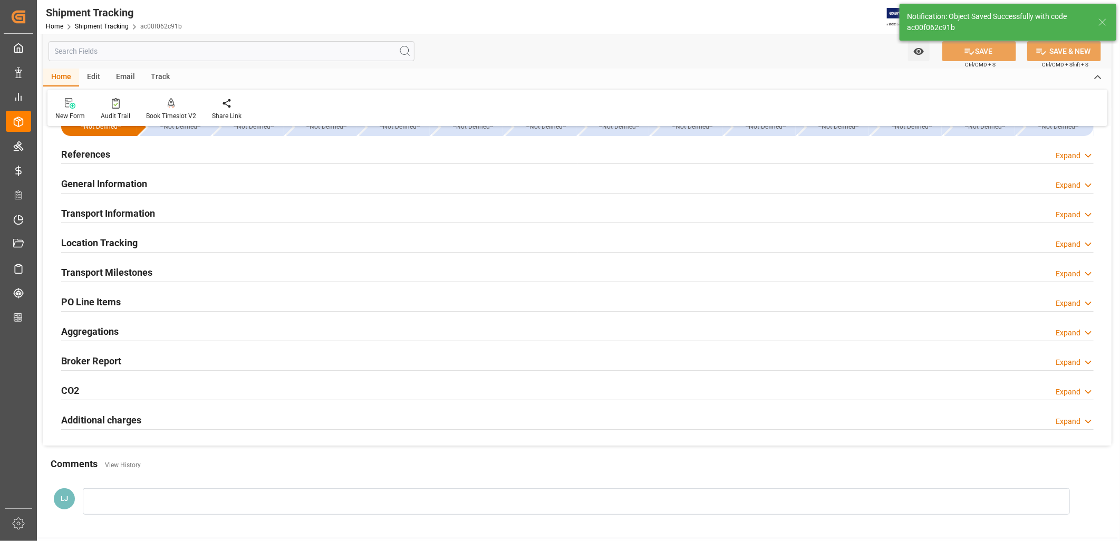
scroll to position [27, 0]
